Goal: Task Accomplishment & Management: Manage account settings

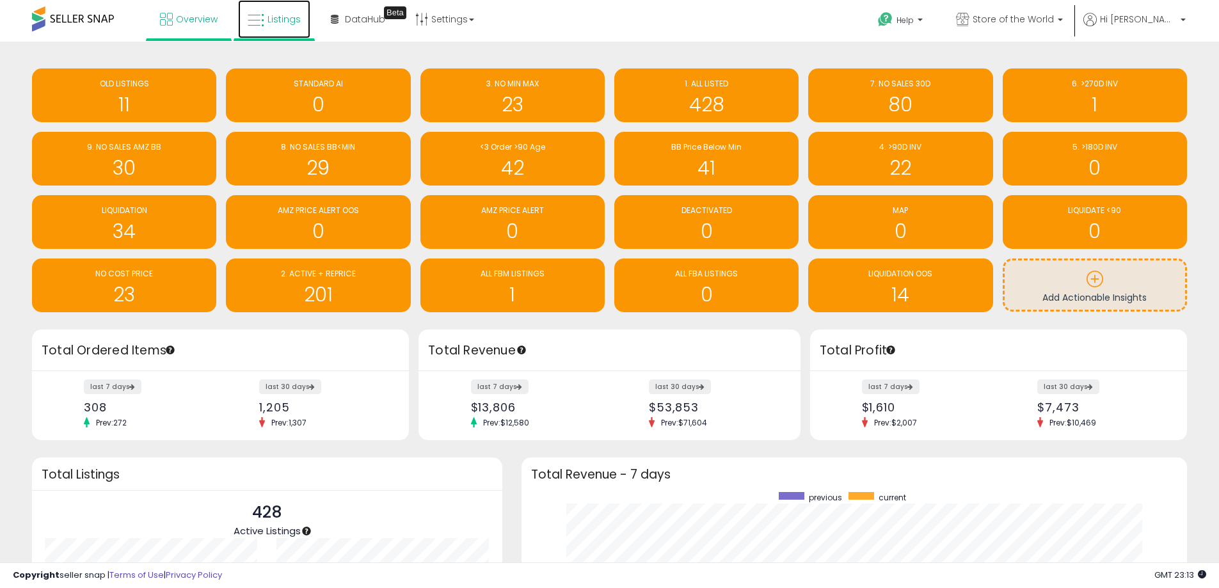
click at [287, 15] on span "Listings" at bounding box center [284, 19] width 33 height 13
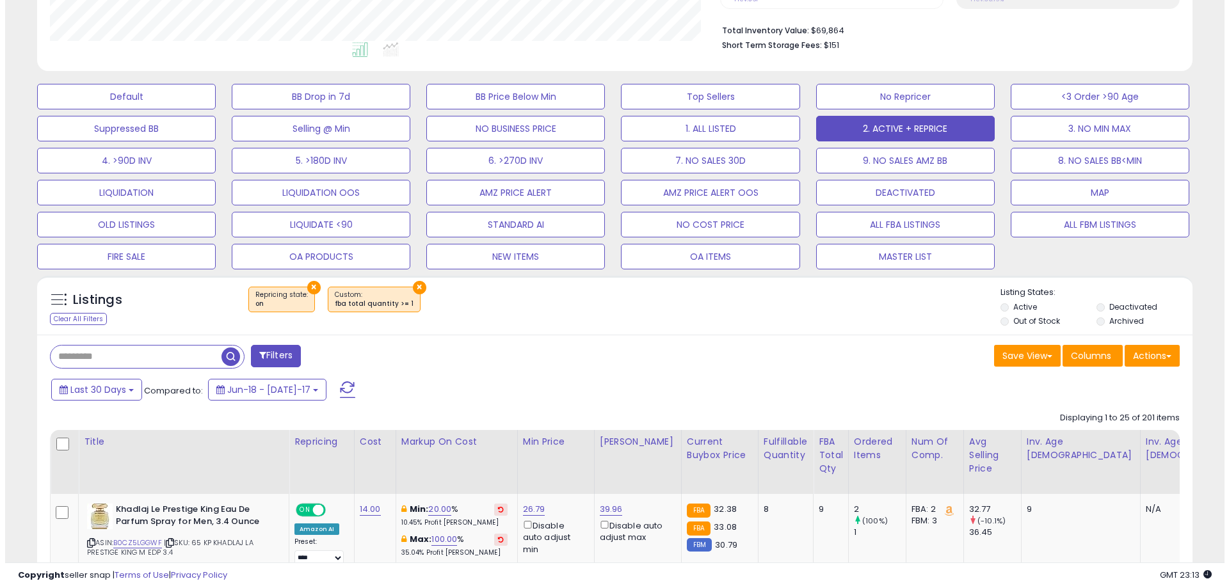
scroll to position [320, 0]
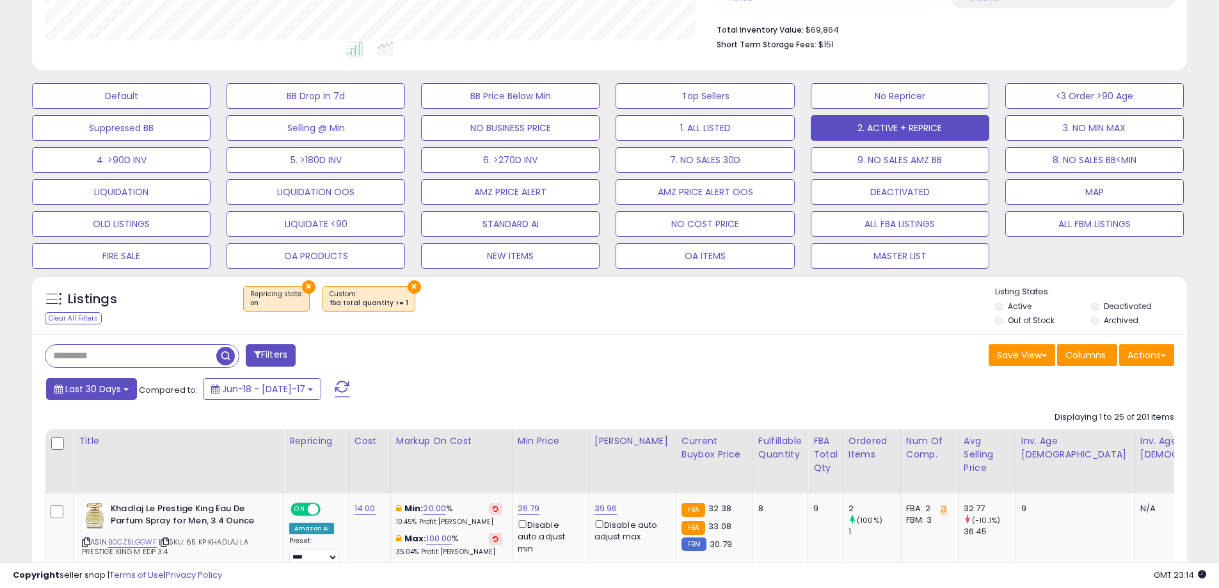
click at [106, 387] on span "Last 30 Days" at bounding box center [93, 389] width 56 height 13
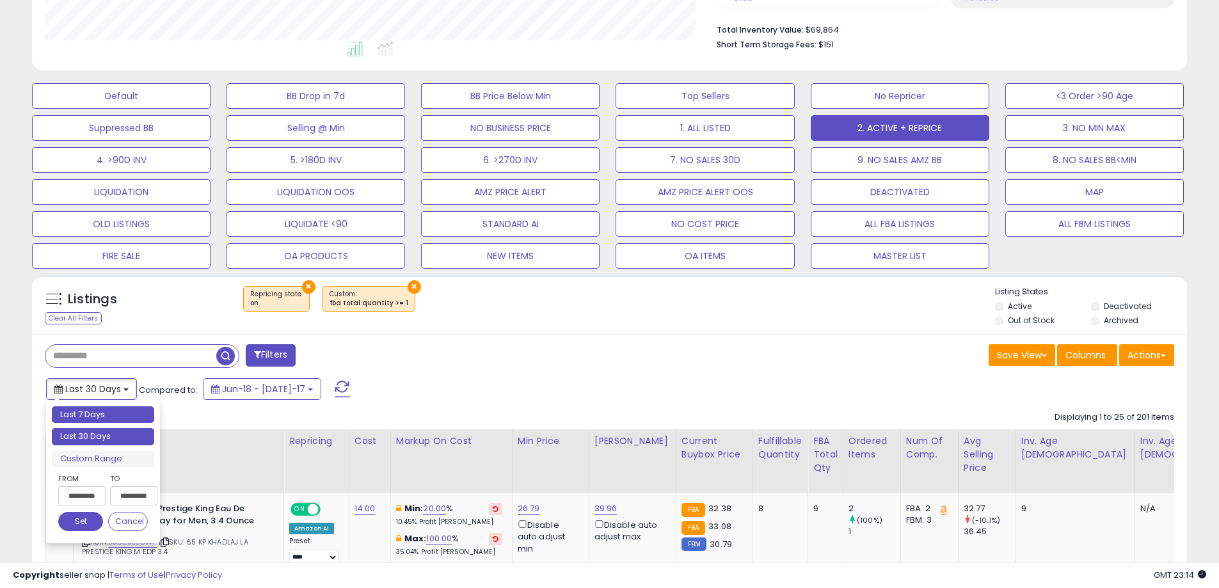
type input "**********"
click at [108, 409] on li "Last 7 Days" at bounding box center [103, 414] width 102 height 17
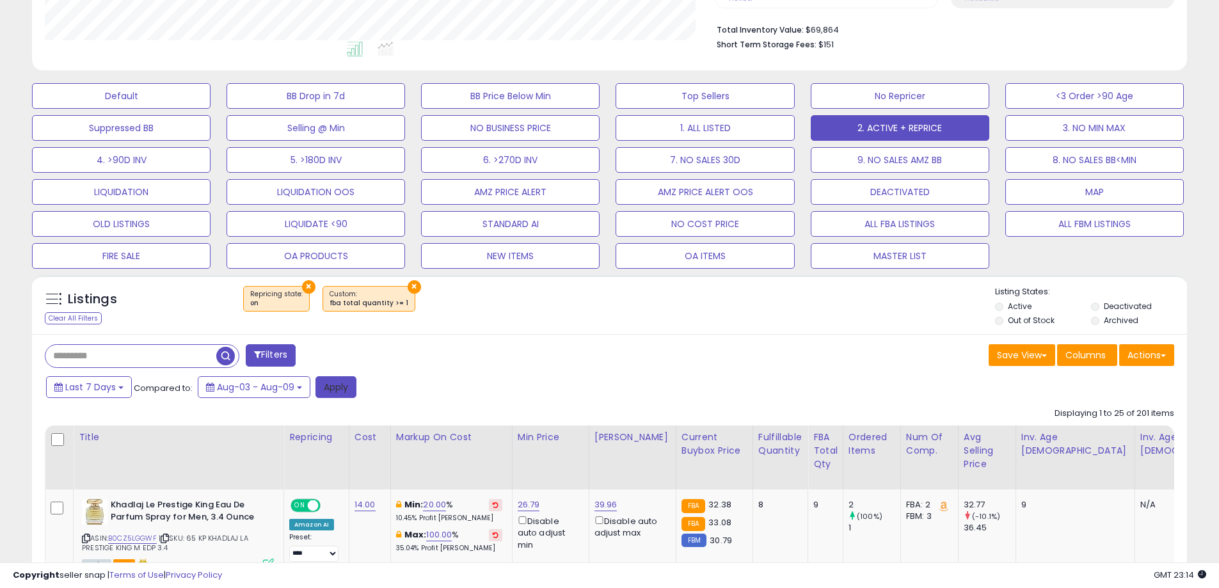
click at [351, 383] on button "Apply" at bounding box center [336, 387] width 41 height 22
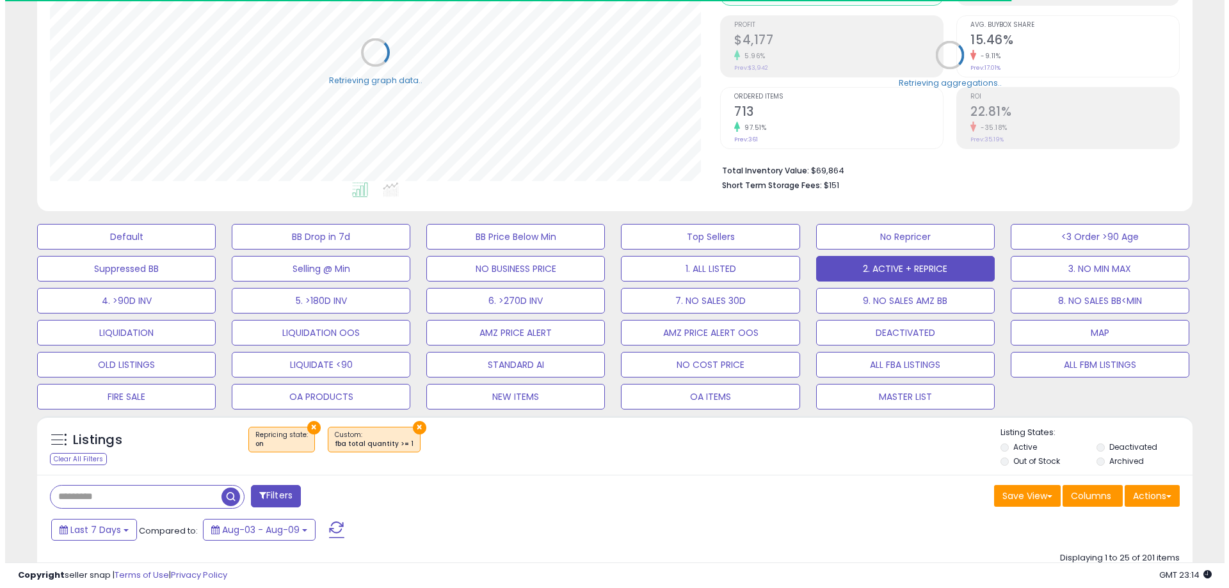
scroll to position [64, 0]
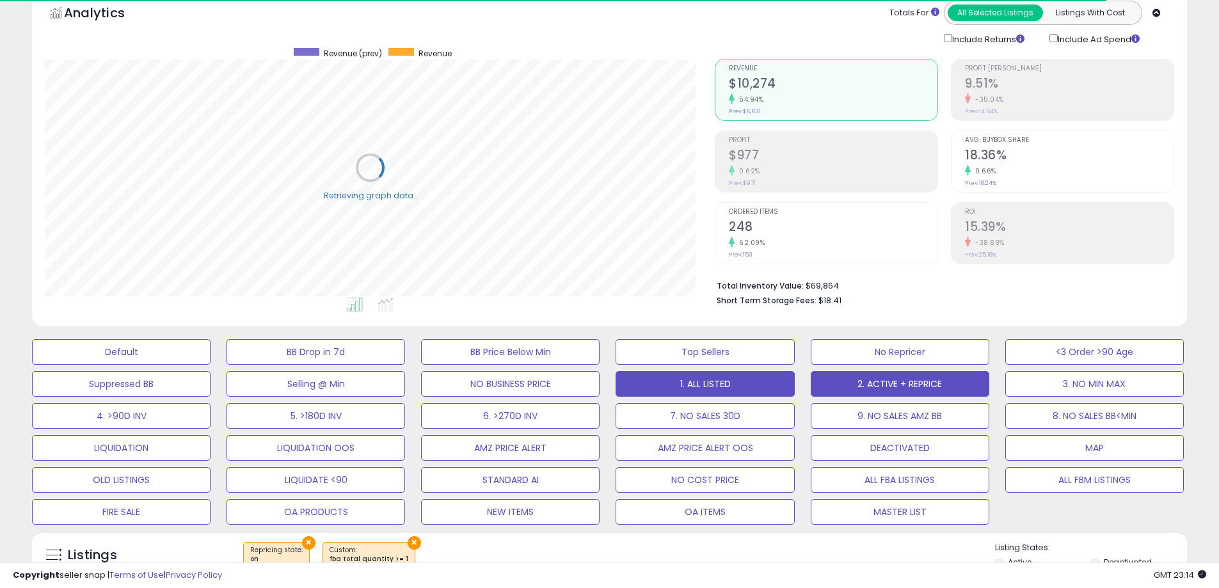
click at [211, 365] on button "1. ALL LISTED" at bounding box center [121, 352] width 179 height 26
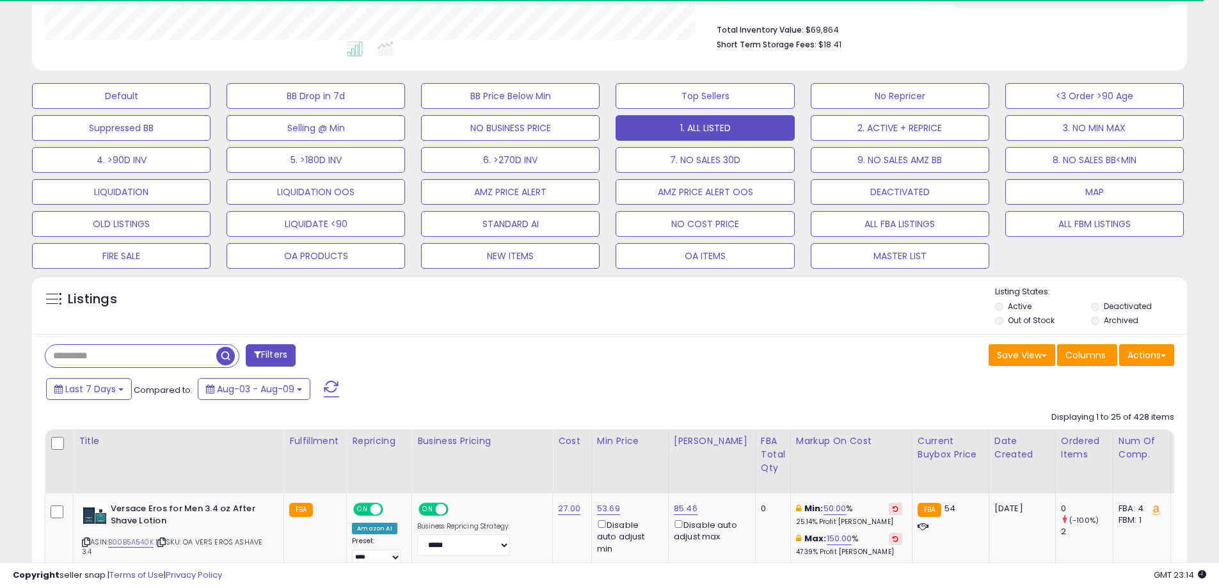
scroll to position [262, 670]
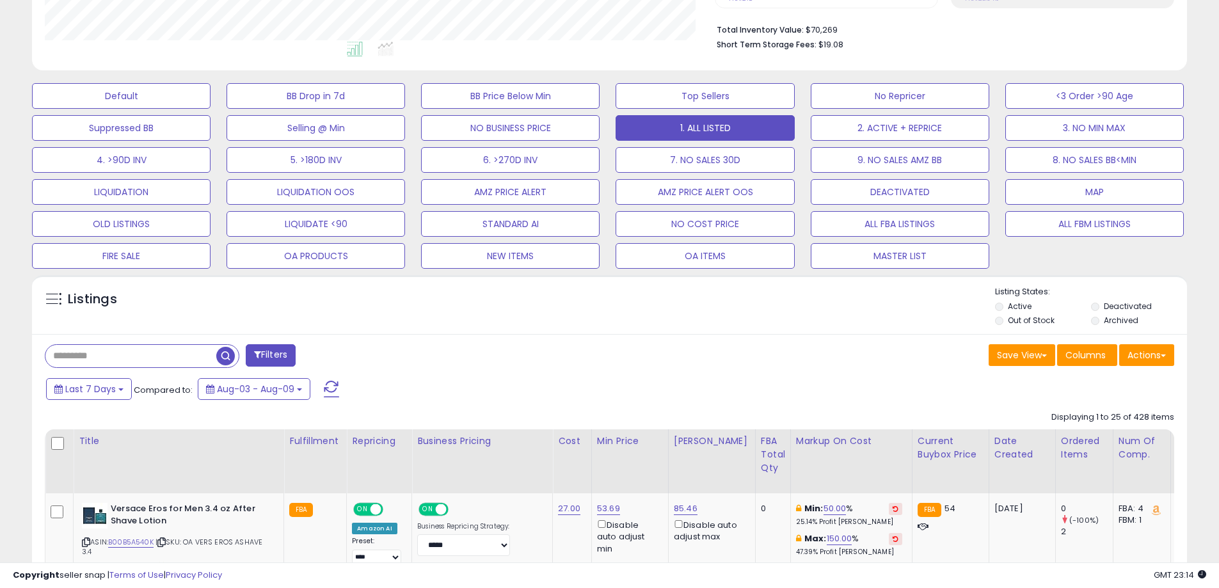
drag, startPoint x: 289, startPoint y: 359, endPoint x: 963, endPoint y: 407, distance: 675.7
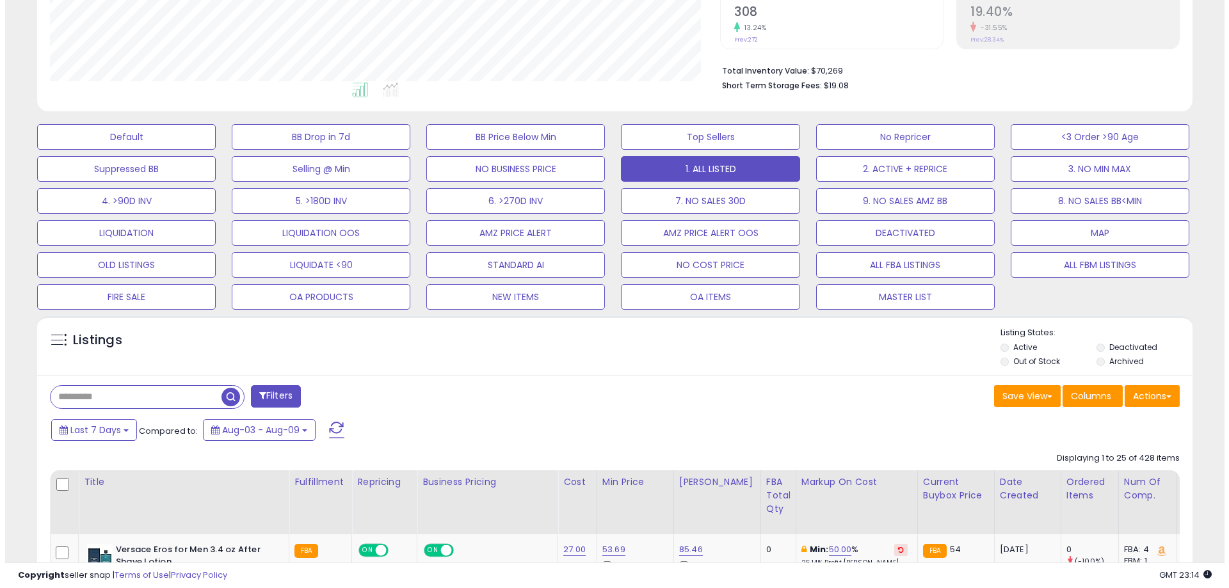
scroll to position [256, 0]
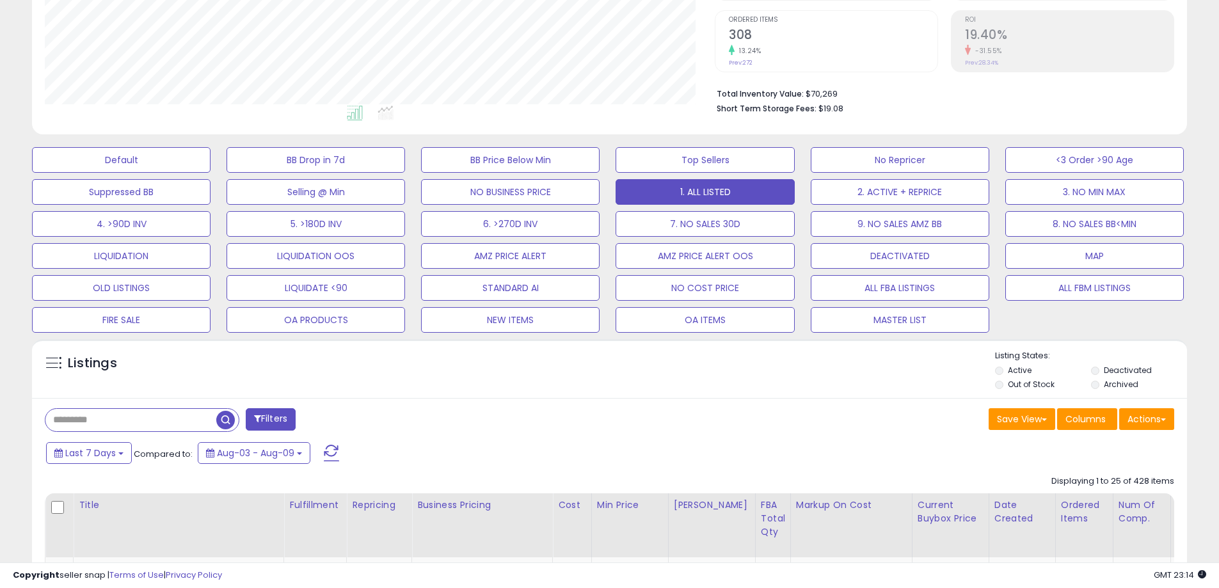
click at [222, 424] on span "button" at bounding box center [225, 420] width 19 height 19
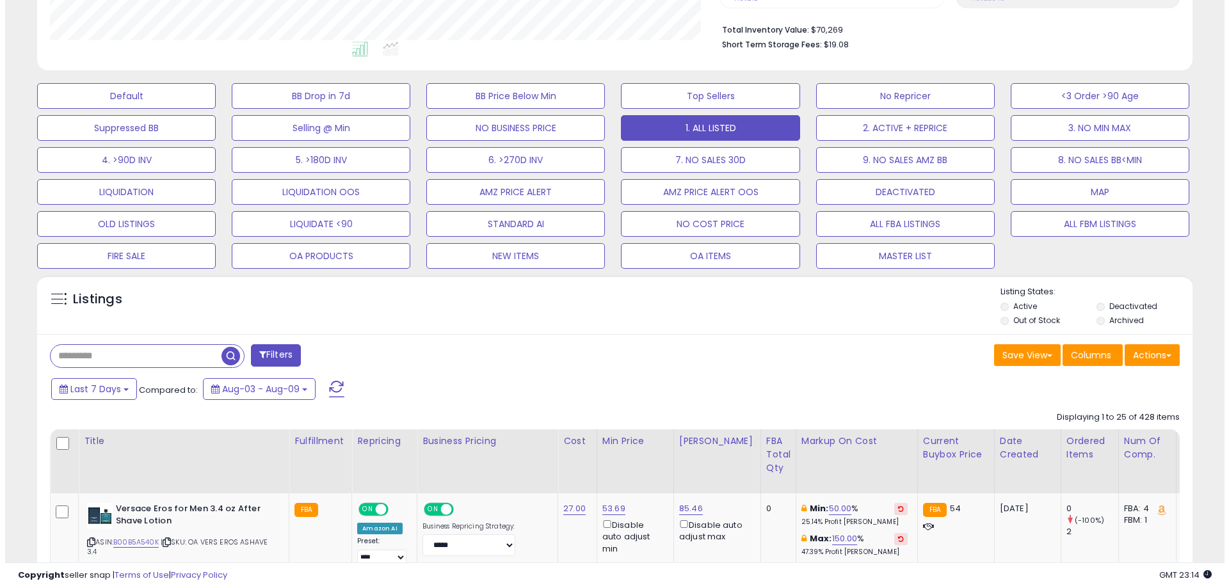
scroll to position [262, 670]
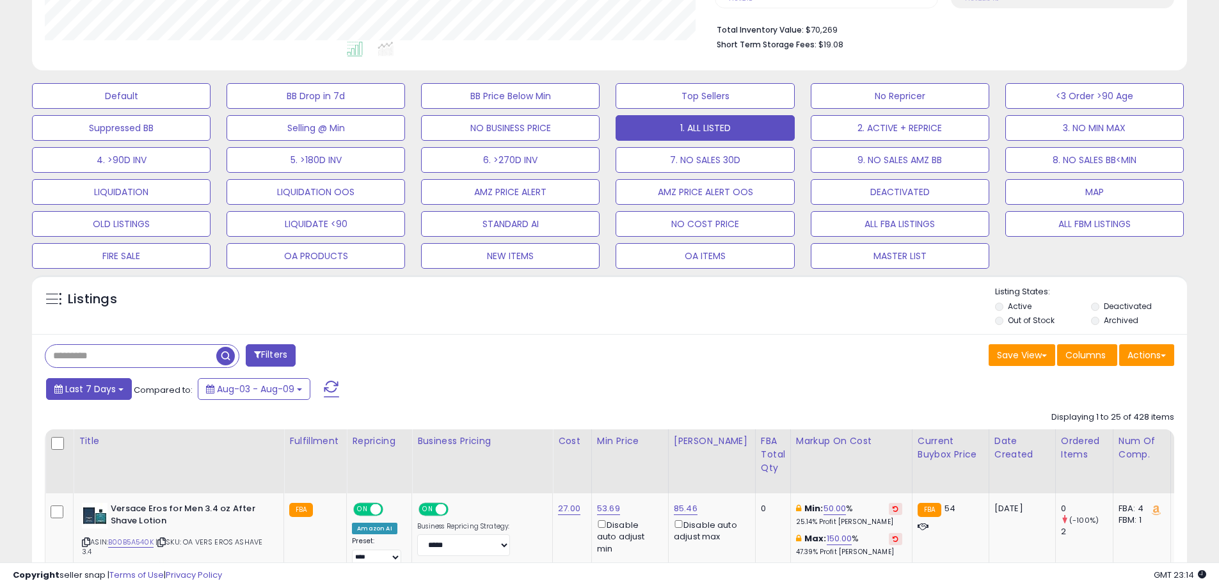
click at [116, 389] on button "Last 7 Days" at bounding box center [89, 389] width 86 height 22
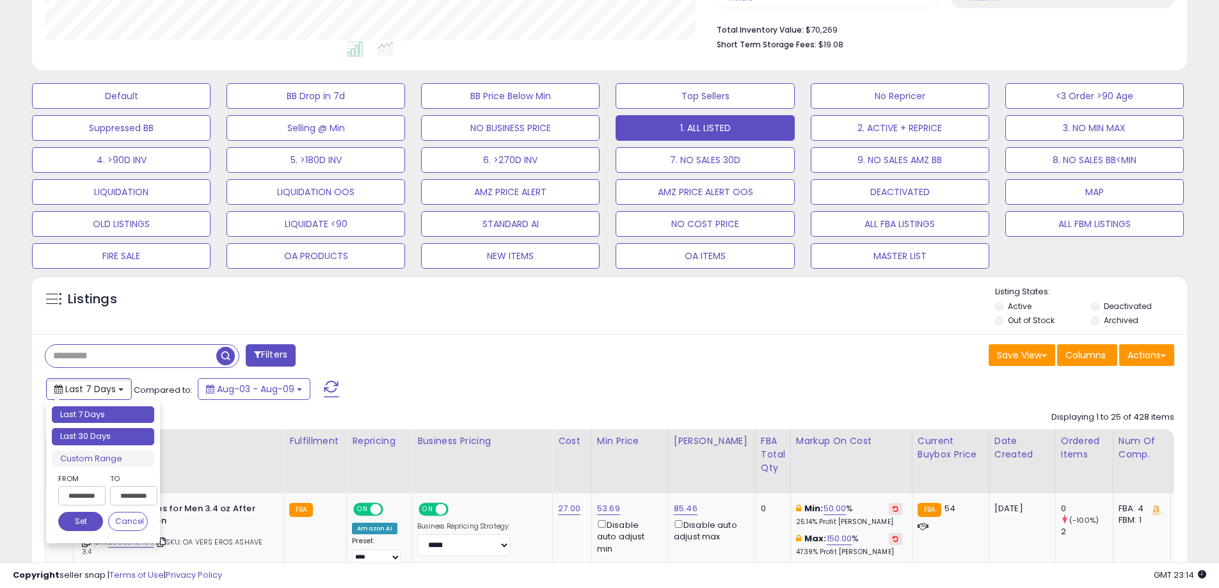
type input "**********"
click at [116, 435] on li "Last 30 Days" at bounding box center [103, 436] width 102 height 17
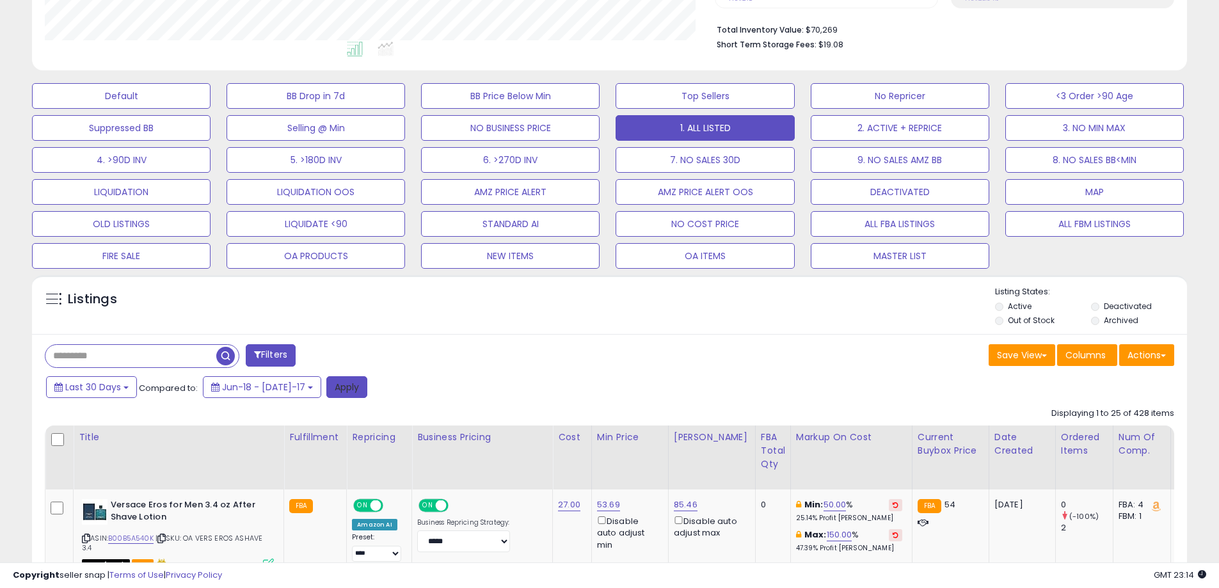
click at [326, 380] on button "Apply" at bounding box center [346, 387] width 41 height 22
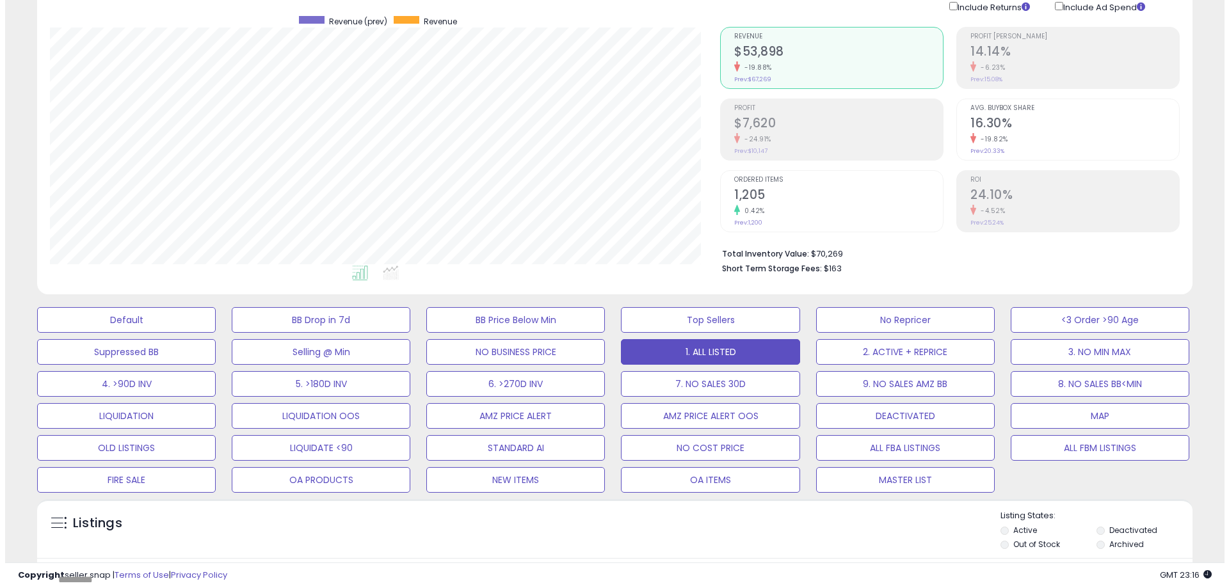
scroll to position [256, 0]
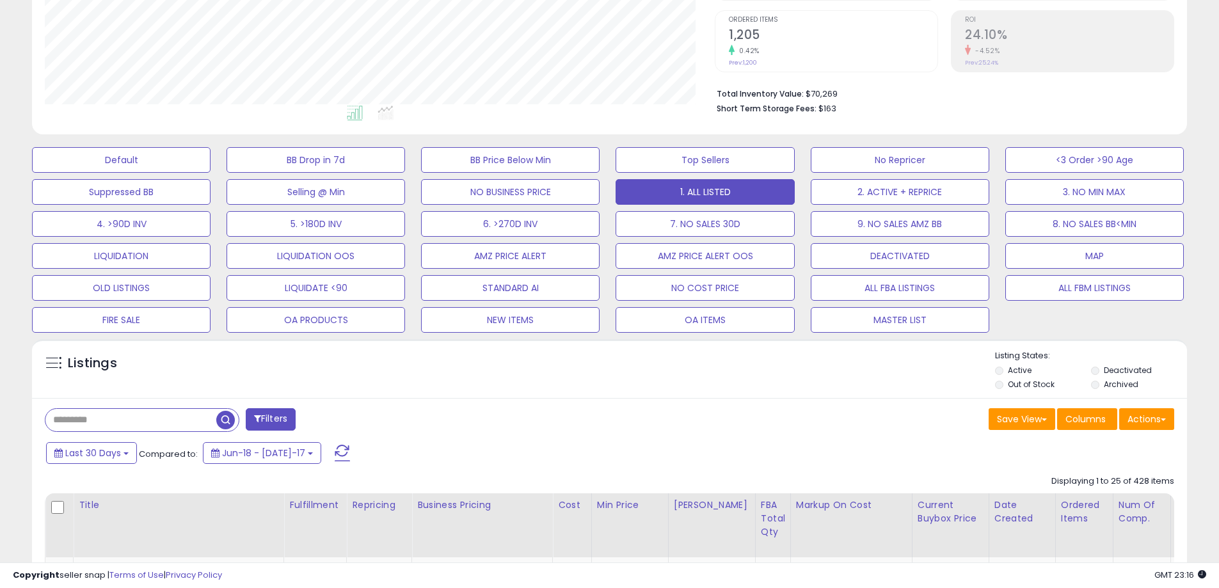
click at [192, 419] on input "text" at bounding box center [130, 420] width 171 height 22
type input "****"
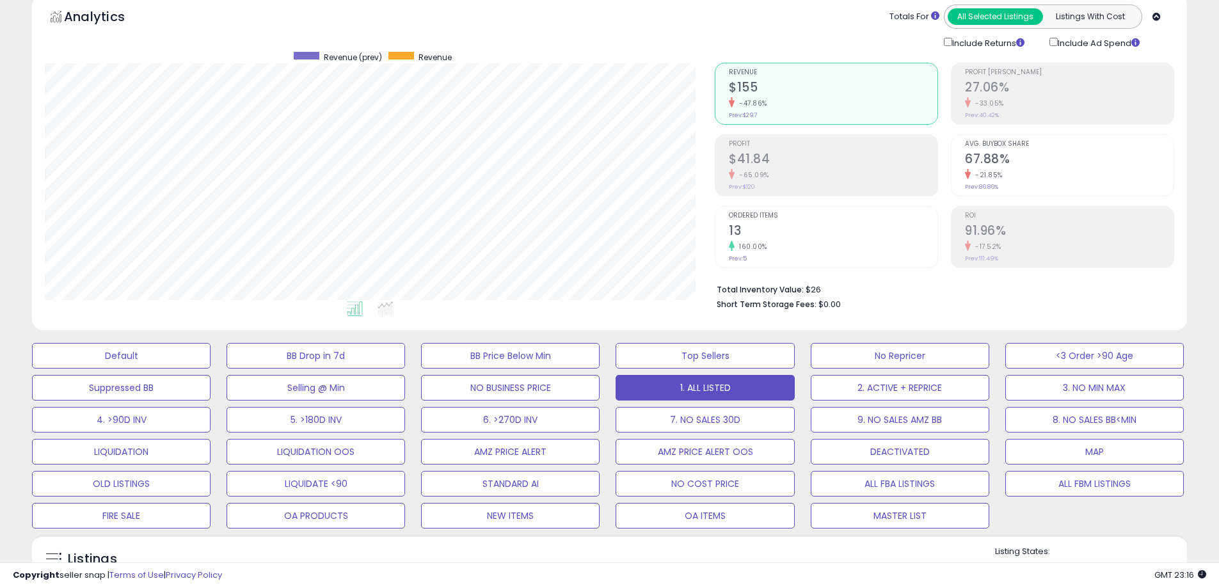
scroll to position [0, 0]
